Goal: Navigation & Orientation: Find specific page/section

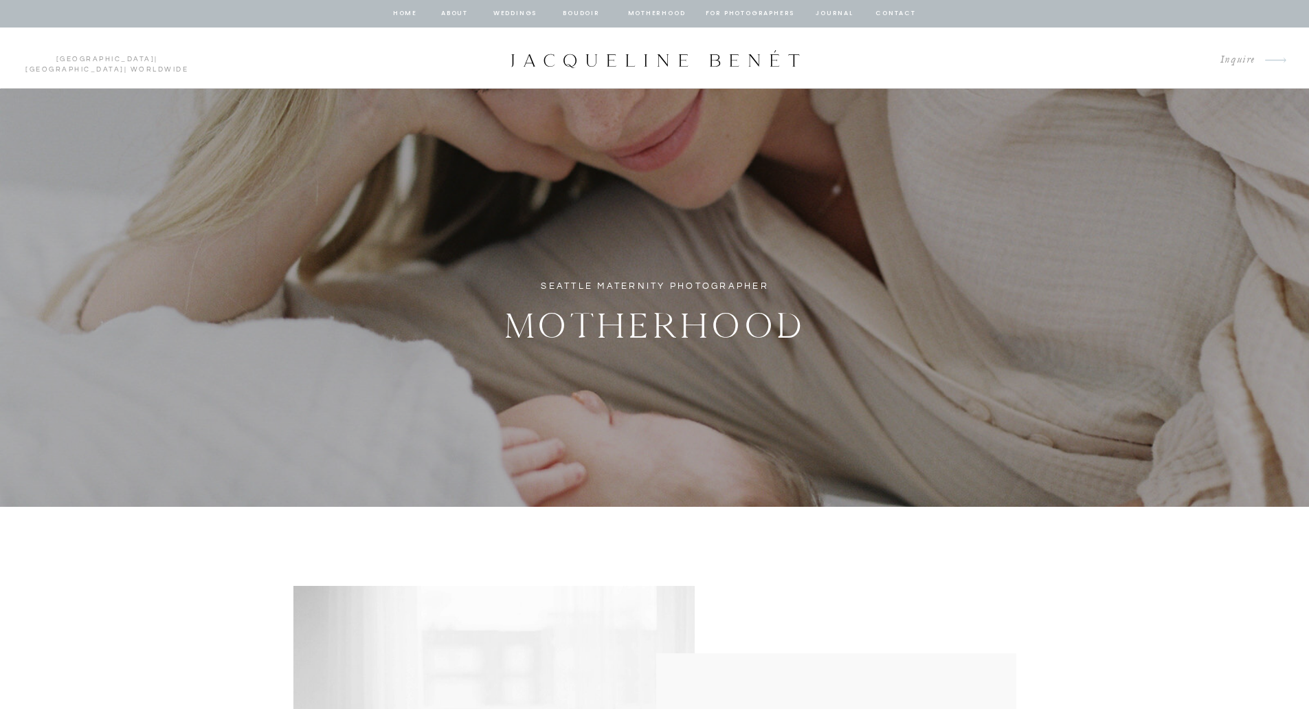
click at [656, 14] on nav "Motherhood" at bounding box center [656, 14] width 57 height 12
click at [651, 12] on nav "Motherhood" at bounding box center [656, 14] width 57 height 12
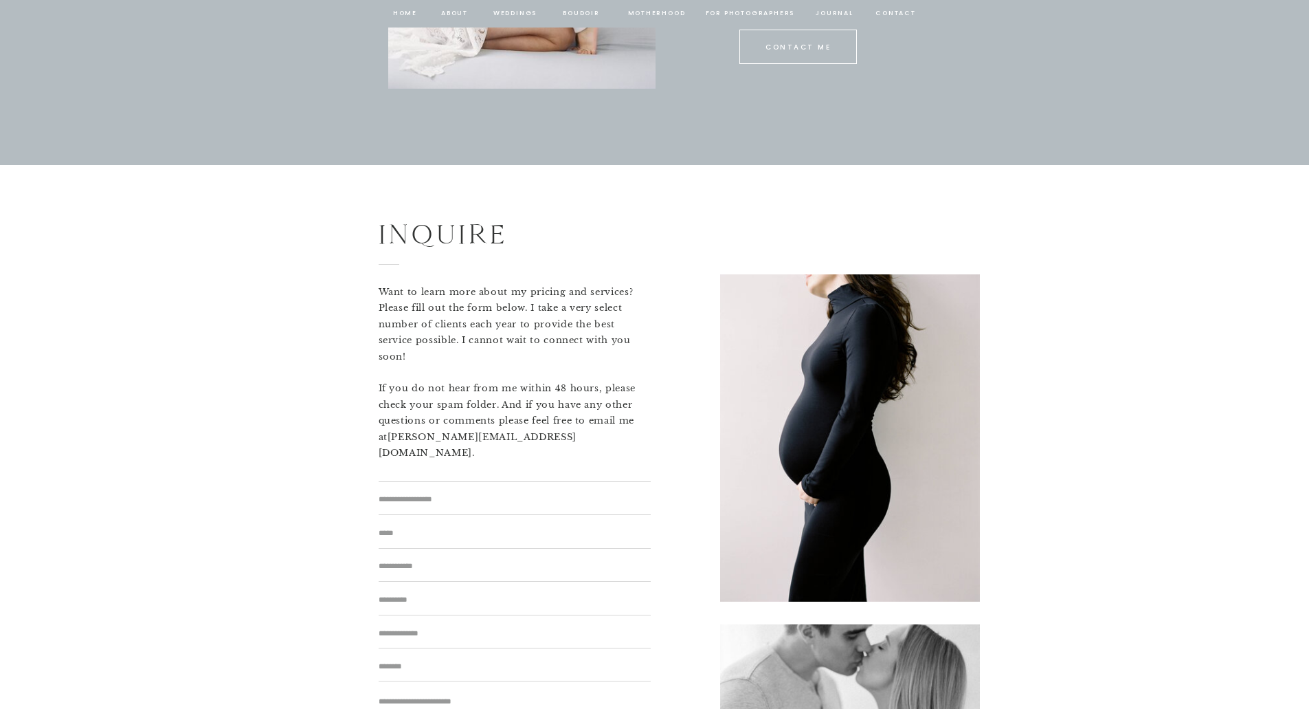
scroll to position [8317, 0]
click at [641, 9] on nav "Motherhood" at bounding box center [656, 14] width 57 height 12
click at [397, 12] on nav "home" at bounding box center [405, 14] width 26 height 12
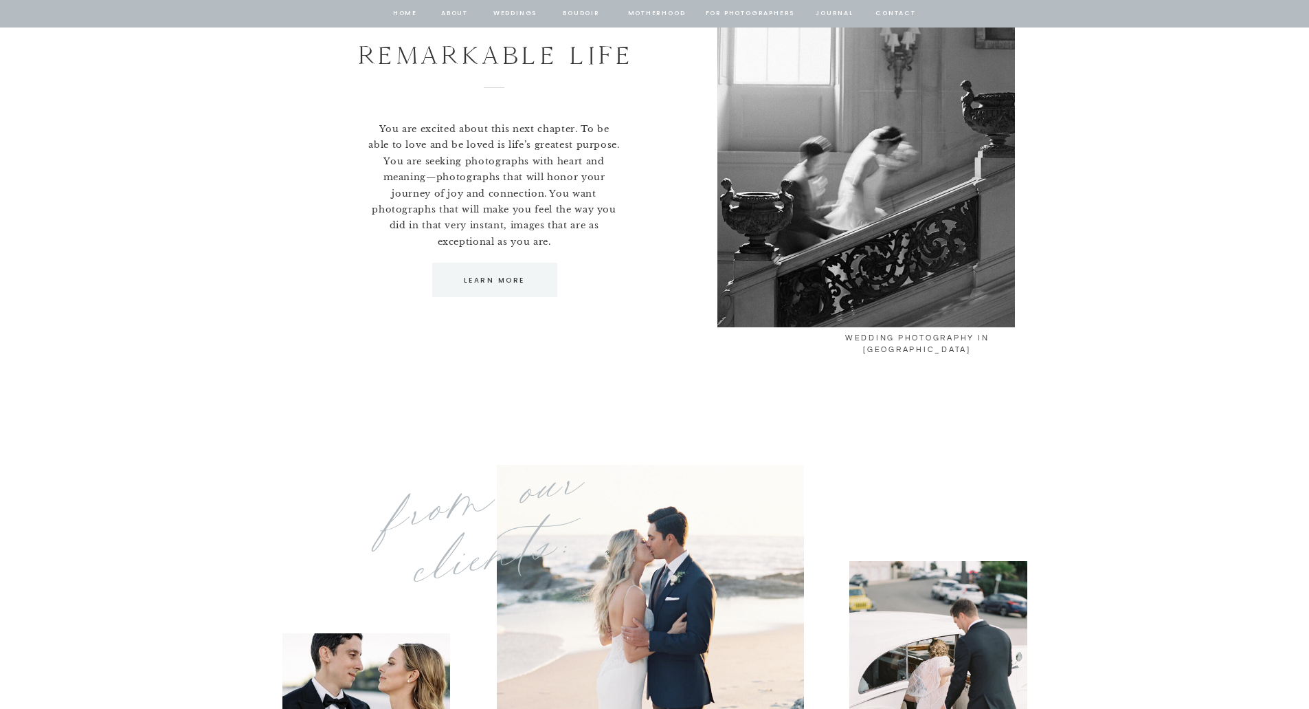
scroll to position [10531, 0]
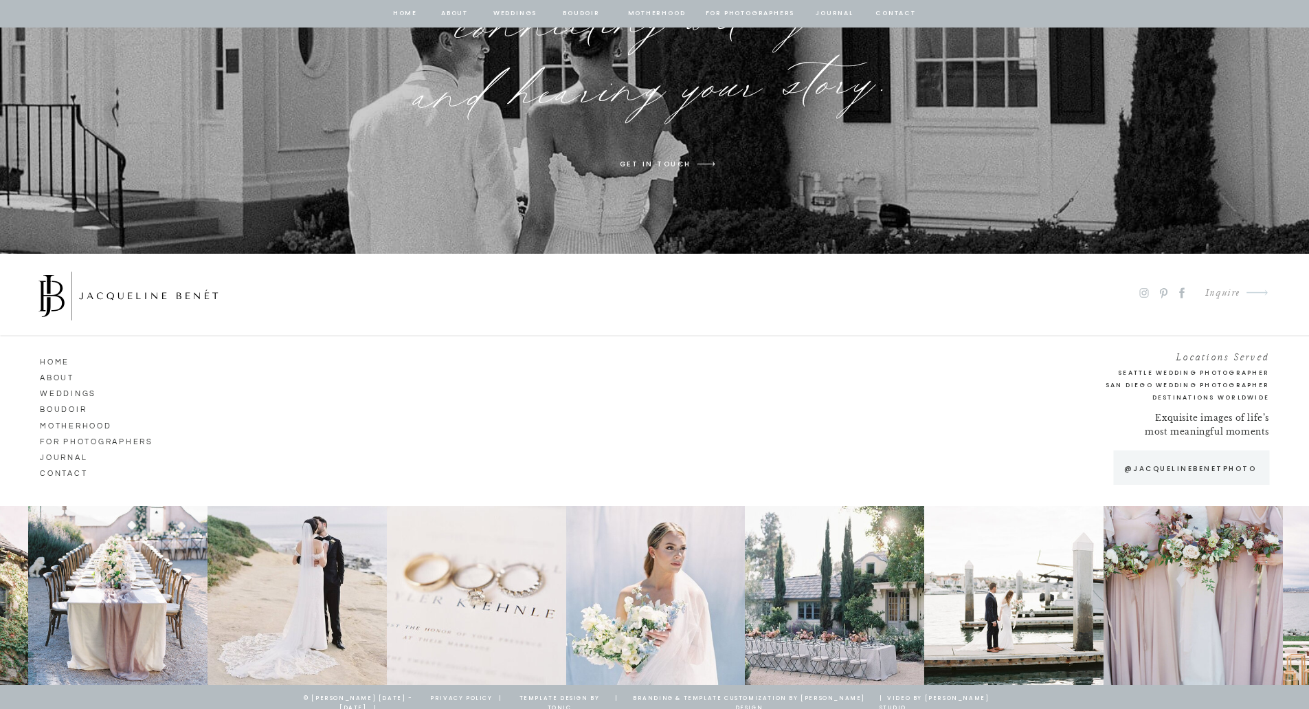
click at [1149, 291] on icon at bounding box center [1144, 292] width 9 height 9
